Goal: Task Accomplishment & Management: Complete application form

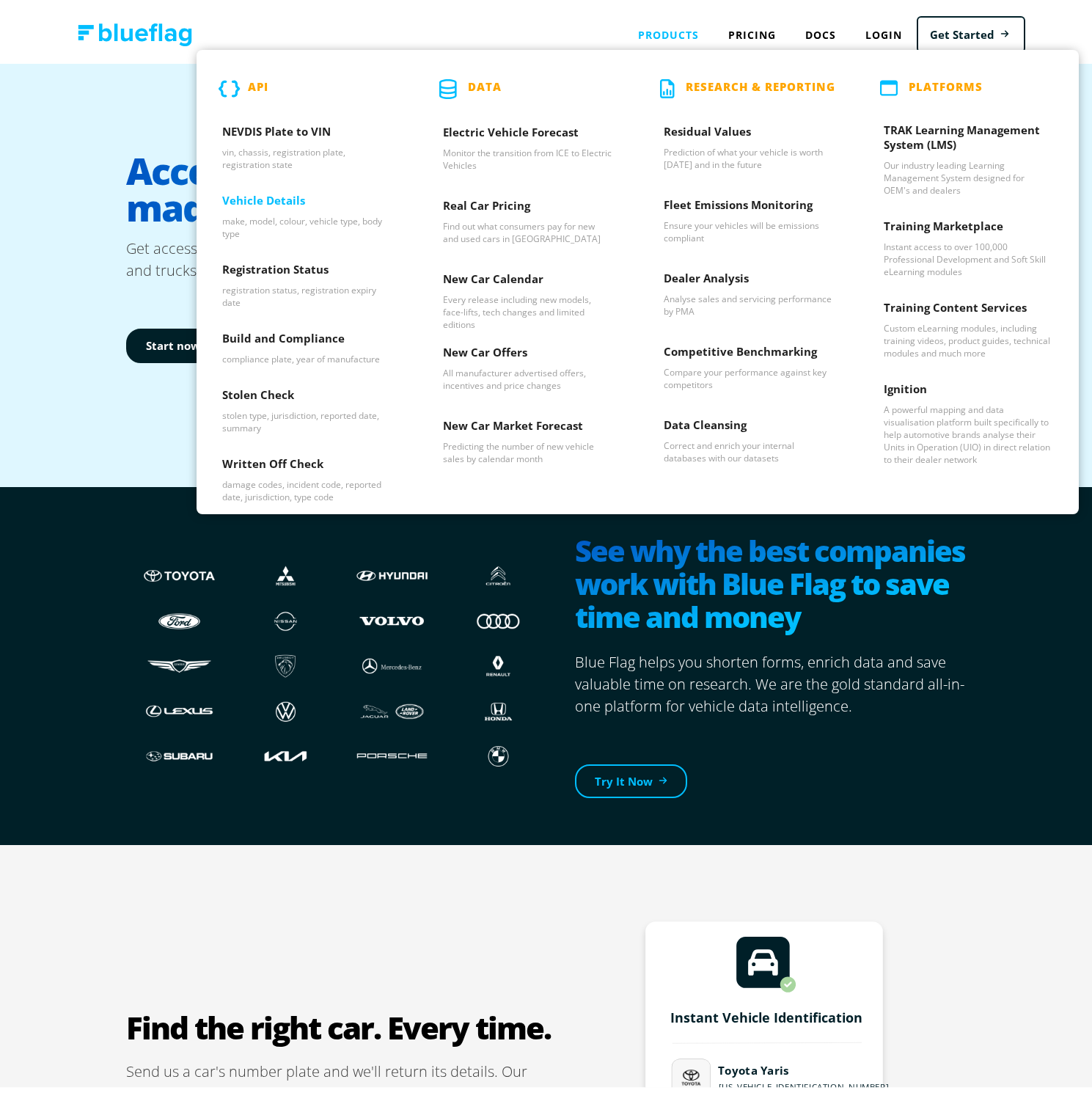
click at [266, 206] on h3 "Vehicle Details" at bounding box center [307, 198] width 169 height 22
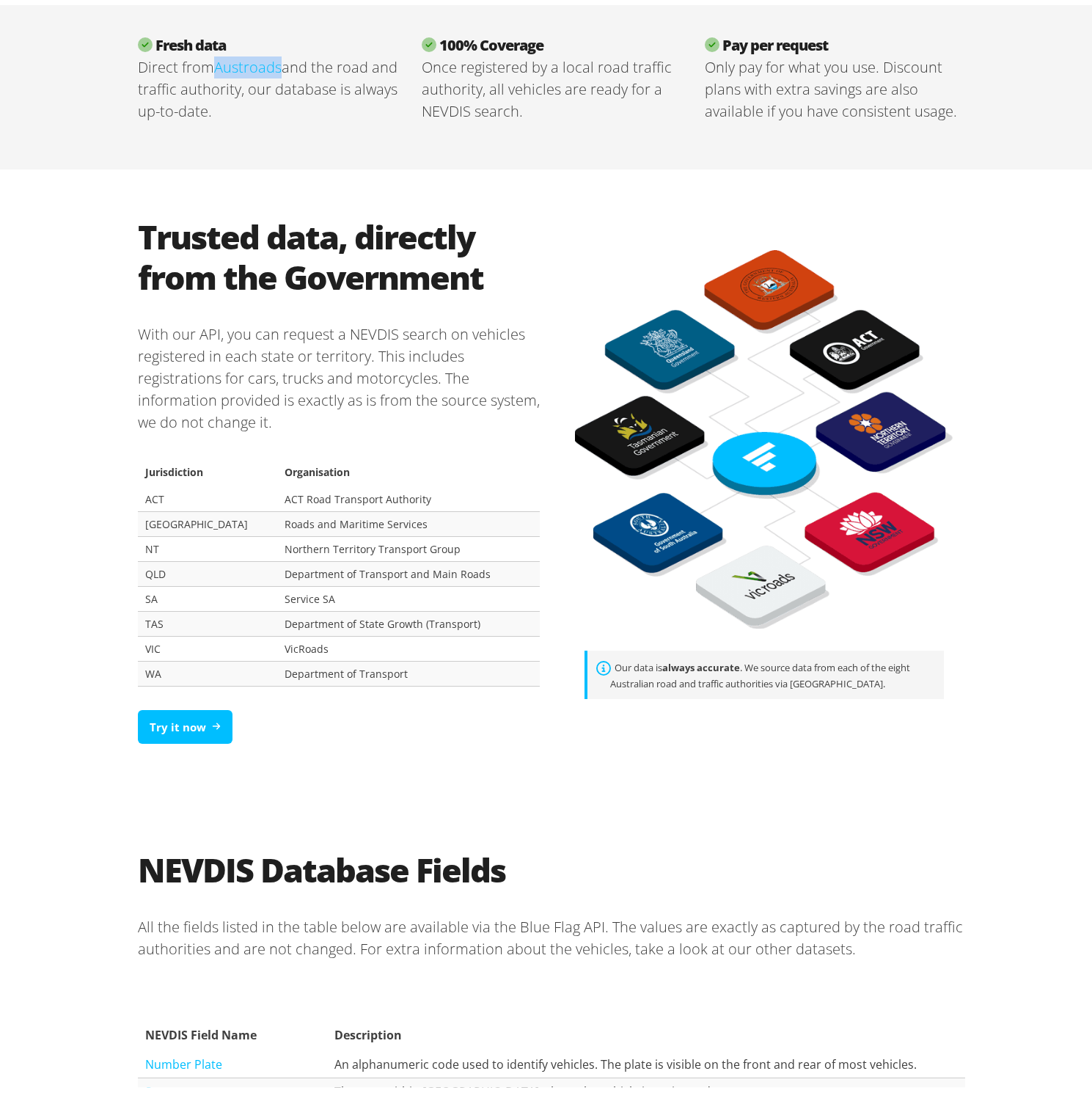
scroll to position [817, 0]
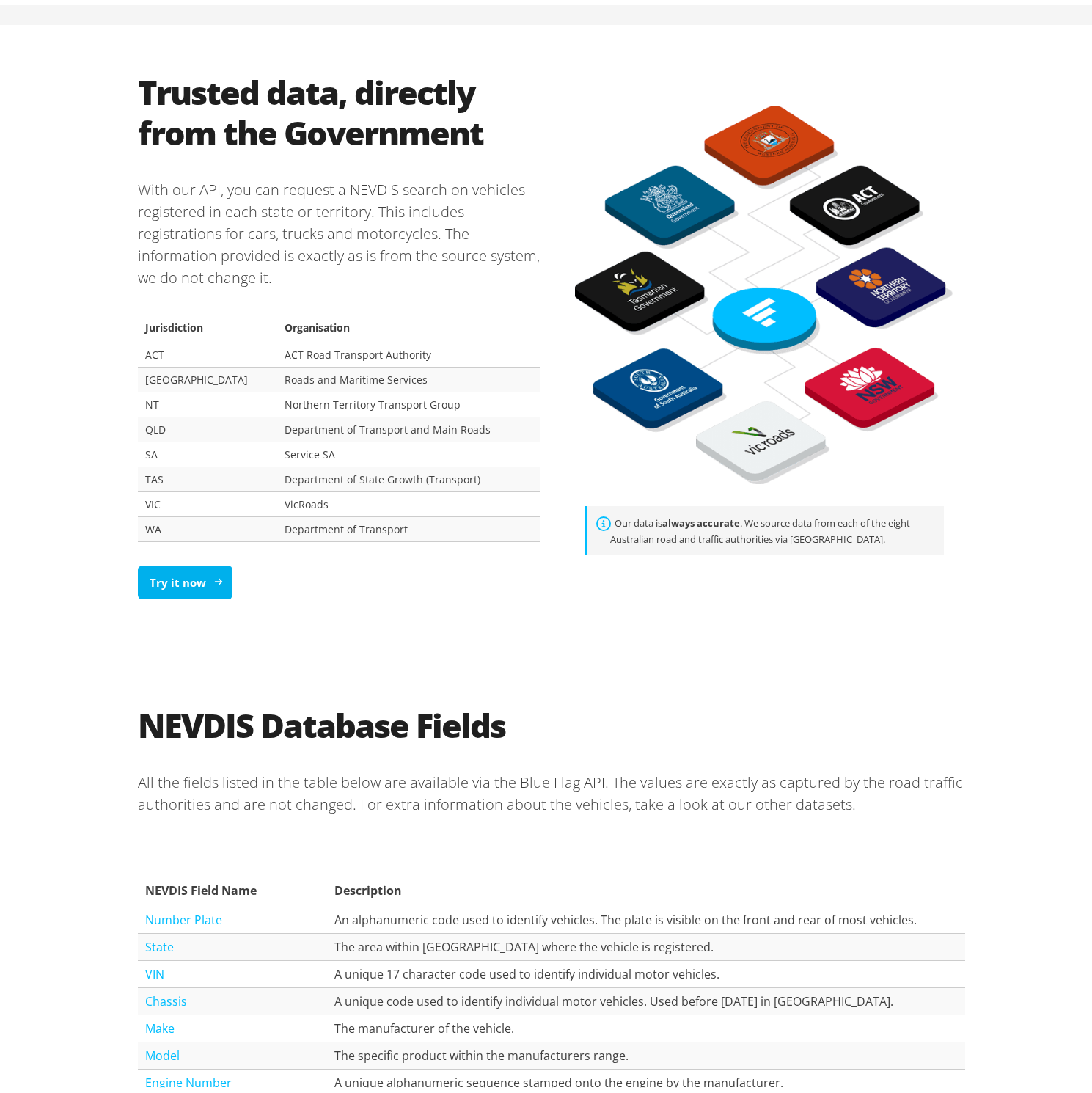
click at [214, 573] on icon at bounding box center [219, 577] width 9 height 9
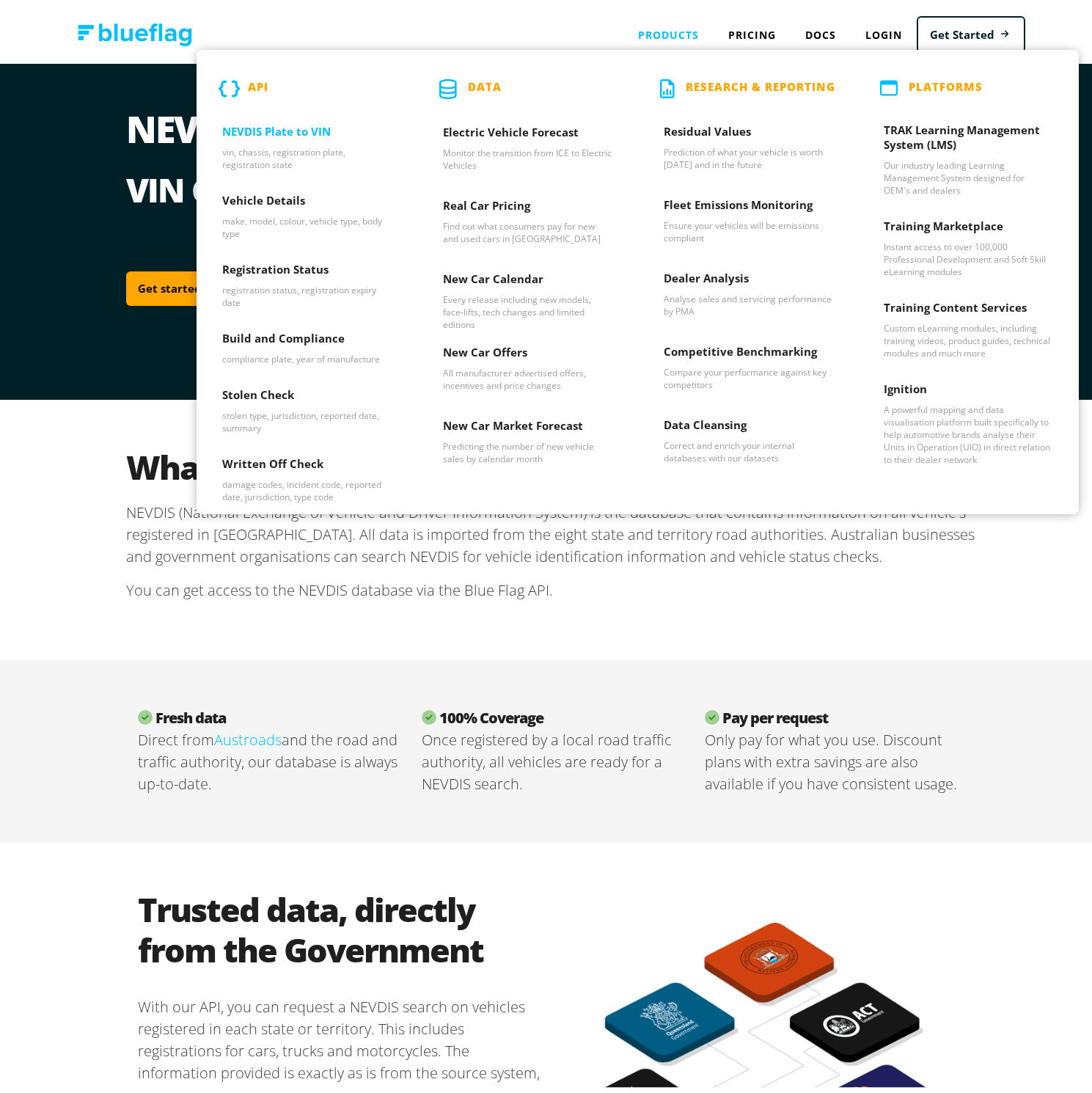
click at [268, 130] on h3 "NEVDIS Plate to VIN" at bounding box center [307, 130] width 169 height 22
